Goal: Obtain resource: Download file/media

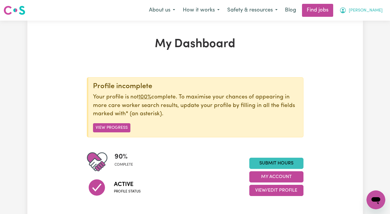
click at [368, 6] on button "[PERSON_NAME]" at bounding box center [360, 10] width 51 height 12
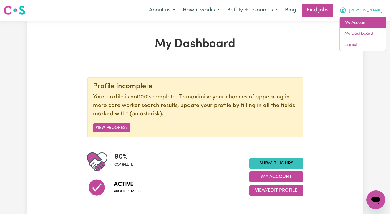
click at [364, 24] on link "My Account" at bounding box center [363, 22] width 46 height 11
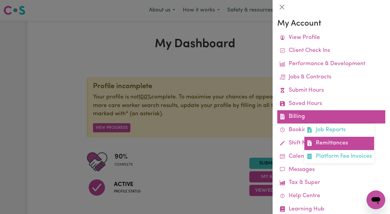
click at [328, 145] on link "Remittances" at bounding box center [339, 143] width 70 height 13
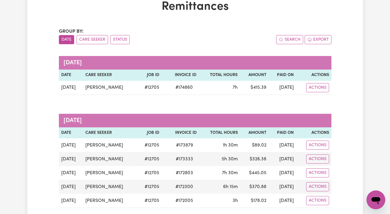
scroll to position [37, 0]
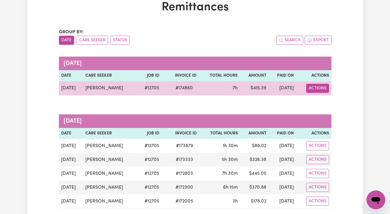
click at [315, 87] on button "Actions" at bounding box center [317, 88] width 23 height 9
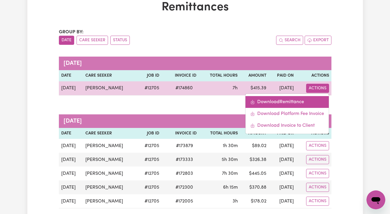
click at [306, 102] on link "Download Remittance" at bounding box center [286, 102] width 83 height 12
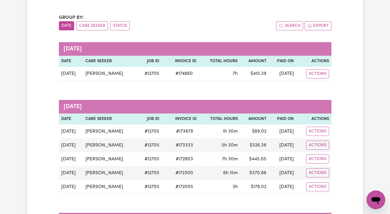
scroll to position [57, 0]
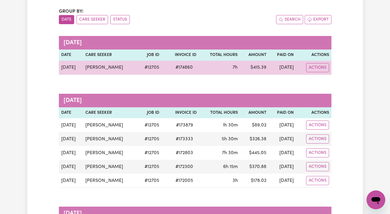
click at [322, 72] on td "Actions Download Remittance Download Platform Fee Invoice Download Invoice to C…" at bounding box center [313, 68] width 35 height 14
click at [322, 68] on button "Actions" at bounding box center [317, 67] width 23 height 9
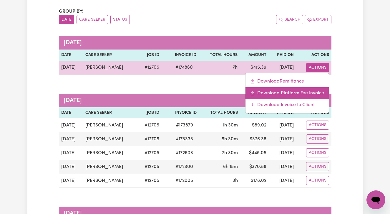
click at [309, 91] on link "Download Platform Fee Invoice" at bounding box center [286, 93] width 83 height 12
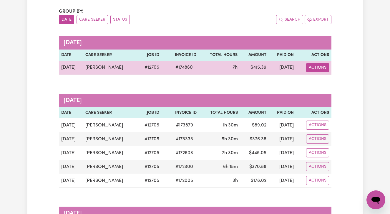
click at [326, 64] on button "Actions" at bounding box center [317, 67] width 23 height 9
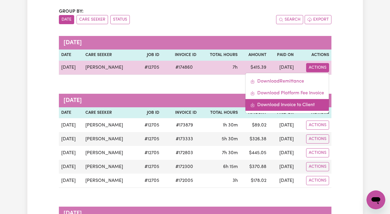
click at [299, 108] on link "Download Invoice to Client" at bounding box center [286, 105] width 83 height 12
